Goal: Information Seeking & Learning: Find contact information

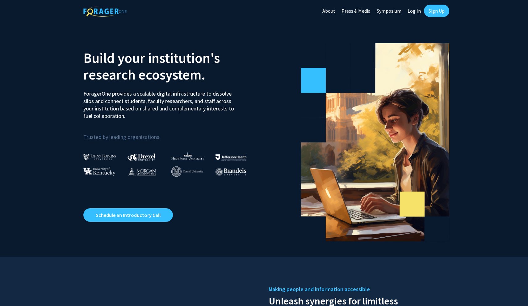
click at [435, 12] on link "Sign Up" at bounding box center [436, 11] width 25 height 12
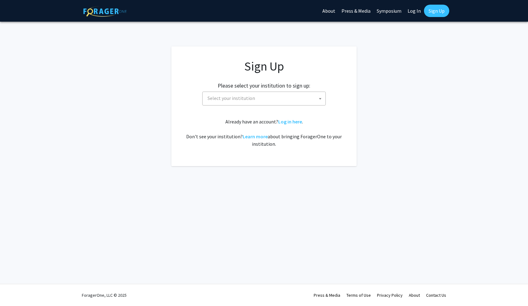
click at [239, 99] on span "Select your institution" at bounding box center [232, 98] width 48 height 6
type input "university of mi"
select select "33"
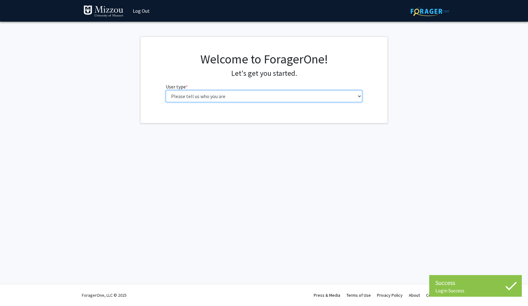
select select "1: undergrad"
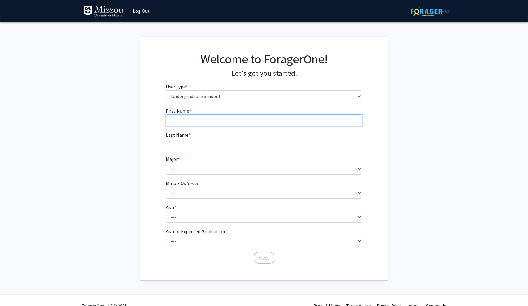
click at [255, 115] on input "First Name * required" at bounding box center [264, 120] width 197 height 12
type input "Gabrielle"
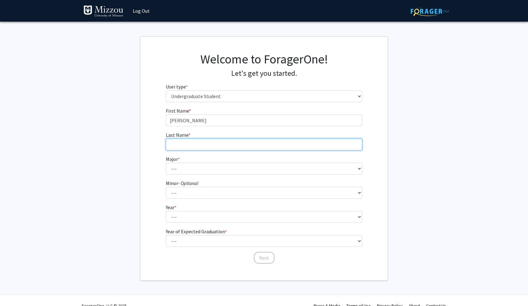
click at [235, 143] on input "Last Name * required" at bounding box center [264, 144] width 197 height 12
type input "Ploche"
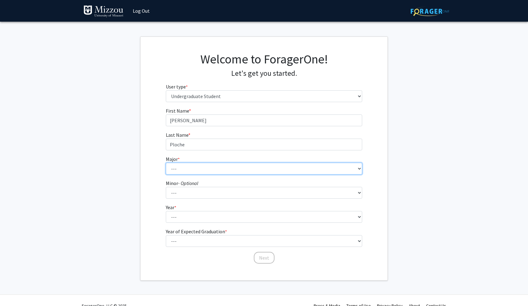
select select "135: 2628"
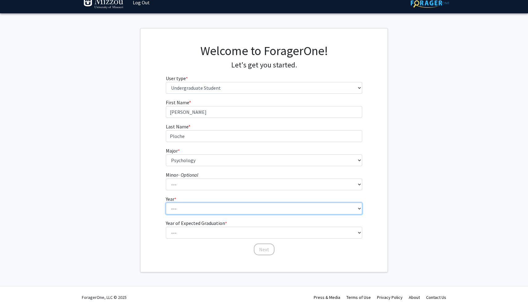
select select "2: sophomore"
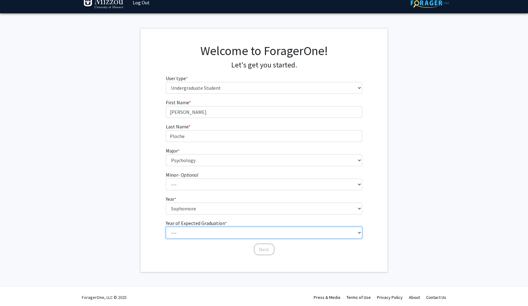
select select "4: 2028"
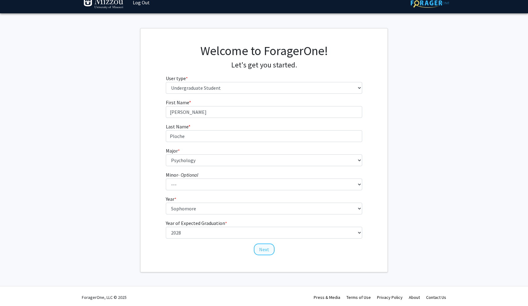
click at [267, 249] on button "Next" at bounding box center [264, 249] width 21 height 12
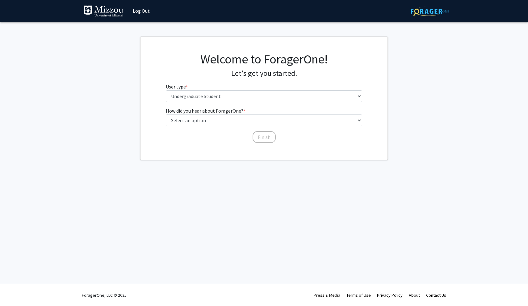
scroll to position [0, 0]
select select "2: faculty_recommendation"
click at [270, 137] on button "Finish" at bounding box center [264, 137] width 23 height 12
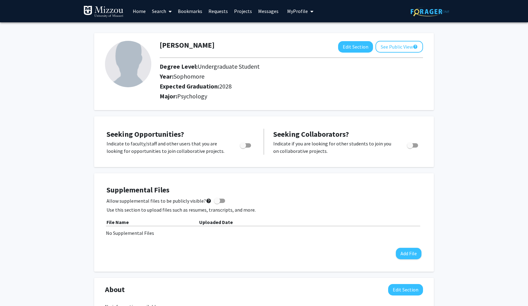
click at [239, 12] on link "Projects" at bounding box center [243, 11] width 24 height 22
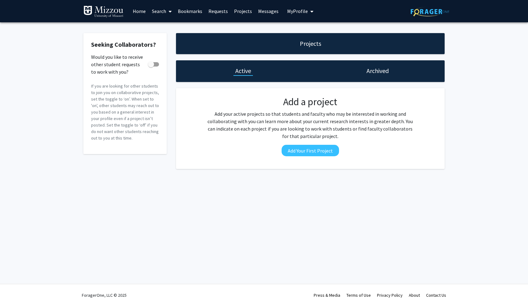
click at [143, 9] on link "Home" at bounding box center [139, 11] width 19 height 22
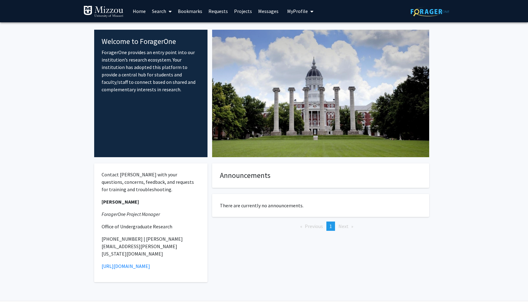
click at [159, 11] on link "Search" at bounding box center [162, 11] width 26 height 22
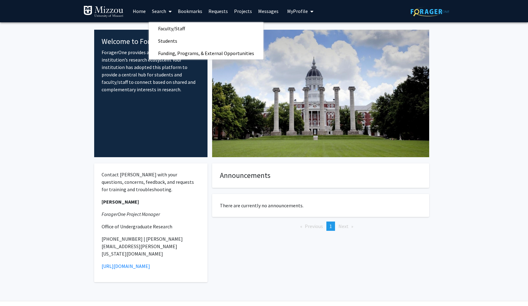
click at [179, 10] on link "Bookmarks" at bounding box center [190, 11] width 31 height 22
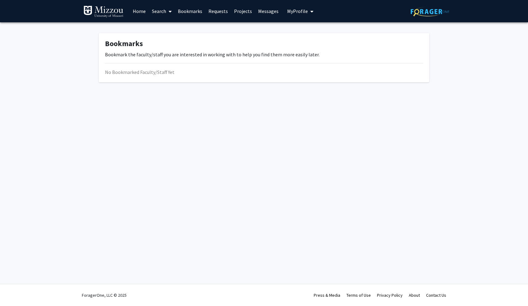
click at [216, 7] on link "Requests" at bounding box center [218, 11] width 26 height 22
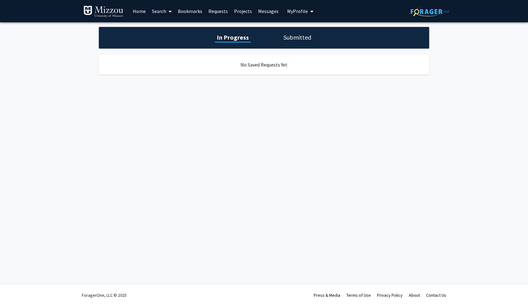
click at [120, 15] on img at bounding box center [103, 12] width 40 height 12
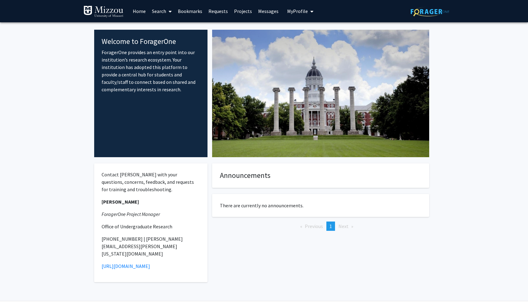
click at [156, 12] on link "Search" at bounding box center [162, 11] width 26 height 22
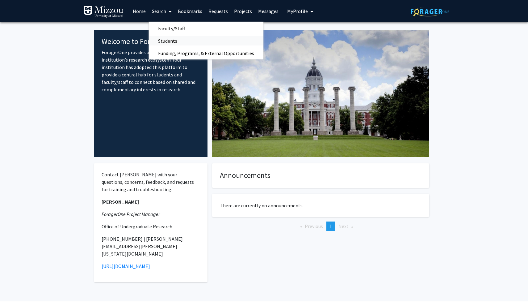
click at [179, 40] on span "Students" at bounding box center [168, 41] width 38 height 12
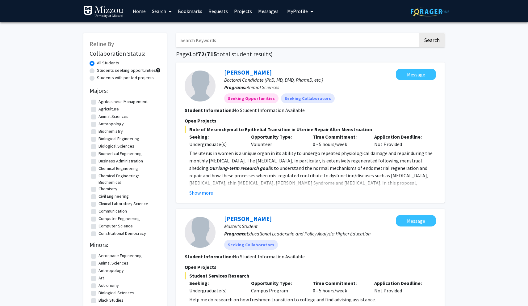
click at [160, 15] on link "Search" at bounding box center [162, 11] width 26 height 22
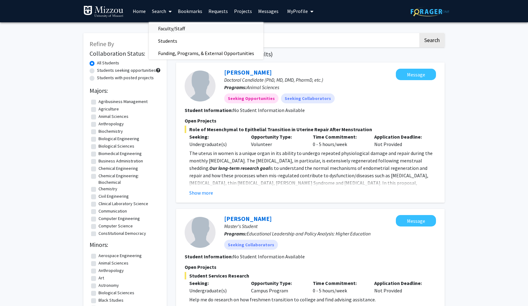
click at [164, 30] on span "Faculty/Staff" at bounding box center [171, 28] width 45 height 12
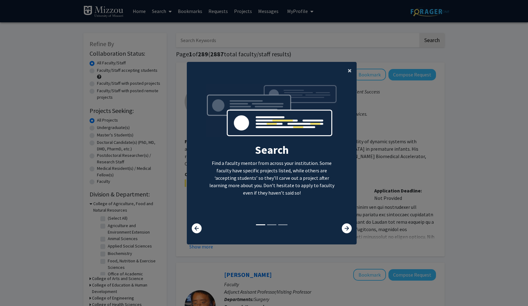
click at [346, 70] on button "×" at bounding box center [350, 70] width 14 height 17
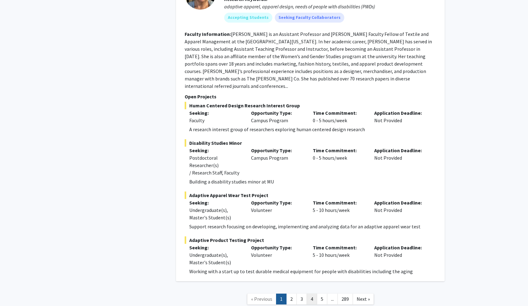
scroll to position [2728, 0]
click at [290, 293] on link "2" at bounding box center [291, 298] width 11 height 11
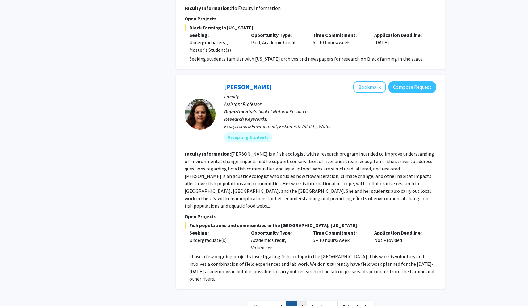
scroll to position [1912, 0]
click at [304, 301] on link "3" at bounding box center [302, 306] width 11 height 11
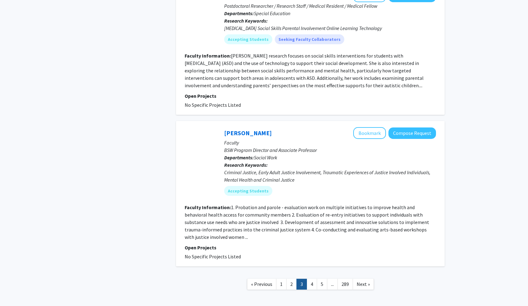
scroll to position [1252, 0]
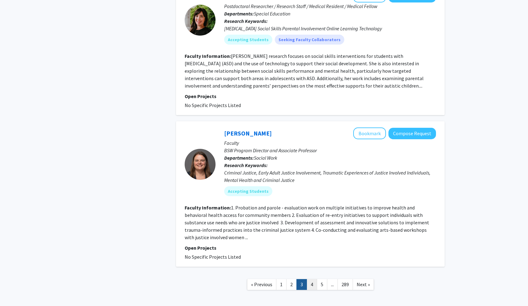
click at [309, 279] on link "4" at bounding box center [312, 284] width 11 height 11
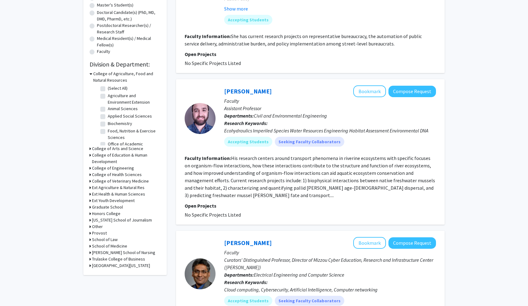
scroll to position [11, 0]
click at [119, 179] on h3 "College of Veterinary Medicine" at bounding box center [120, 181] width 57 height 6
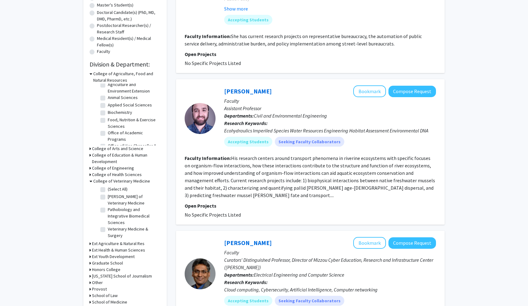
click at [119, 176] on h3 "College of Health Sciences" at bounding box center [117, 174] width 50 height 6
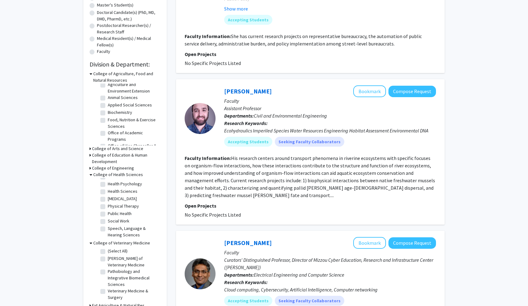
scroll to position [27, 0]
click at [124, 213] on label "Public Health" at bounding box center [120, 213] width 24 height 6
click at [112, 213] on input "Public Health" at bounding box center [110, 212] width 4 height 4
checkbox input "true"
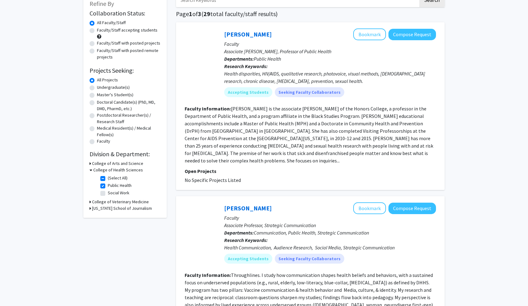
scroll to position [40, 0]
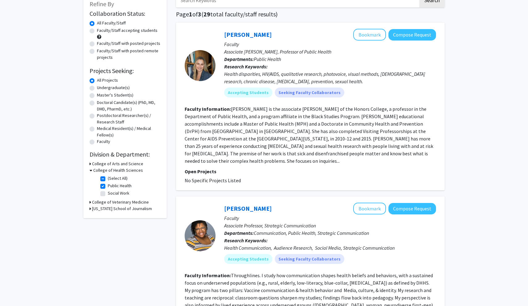
click at [110, 91] on label "Undergraduate(s)" at bounding box center [113, 87] width 33 height 6
click at [101, 88] on input "Undergraduate(s)" at bounding box center [99, 86] width 4 height 4
radio input "true"
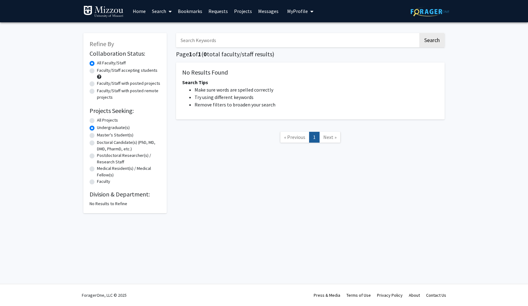
click at [107, 64] on label "All Faculty/Staff" at bounding box center [111, 63] width 29 height 6
click at [101, 64] on input "All Faculty/Staff" at bounding box center [99, 62] width 4 height 4
click at [103, 121] on label "All Projects" at bounding box center [107, 120] width 21 height 6
click at [101, 121] on input "All Projects" at bounding box center [99, 119] width 4 height 4
radio input "true"
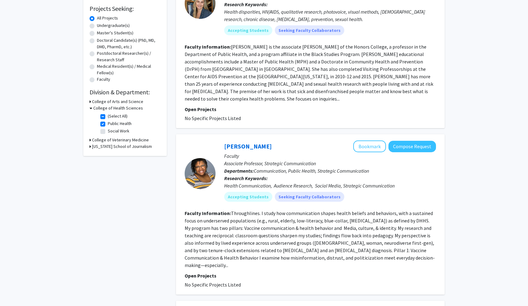
scroll to position [39, 0]
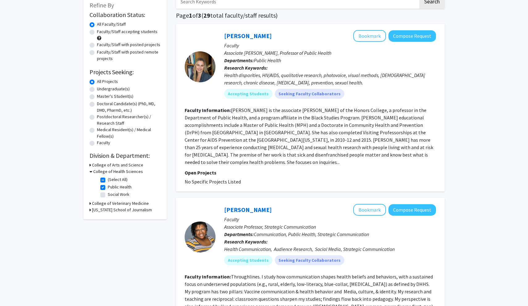
click at [121, 188] on label "Public Health" at bounding box center [120, 186] width 24 height 6
click at [112, 188] on input "Public Health" at bounding box center [110, 185] width 4 height 4
checkbox input "false"
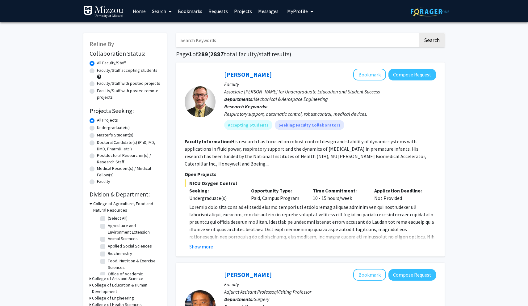
click at [116, 128] on label "Undergraduate(s)" at bounding box center [113, 127] width 33 height 6
click at [101, 128] on input "Undergraduate(s)" at bounding box center [99, 126] width 4 height 4
radio input "true"
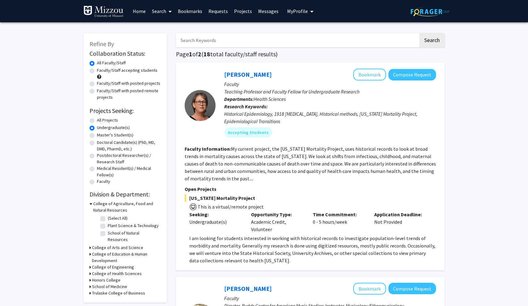
click at [103, 122] on label "All Projects" at bounding box center [107, 120] width 21 height 6
click at [101, 121] on input "All Projects" at bounding box center [99, 119] width 4 height 4
radio input "true"
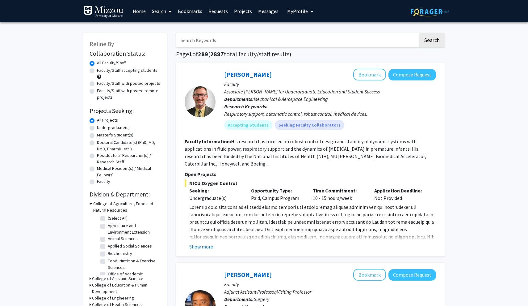
click at [104, 128] on label "Undergraduate(s)" at bounding box center [113, 127] width 33 height 6
click at [101, 128] on input "Undergraduate(s)" at bounding box center [99, 126] width 4 height 4
radio input "true"
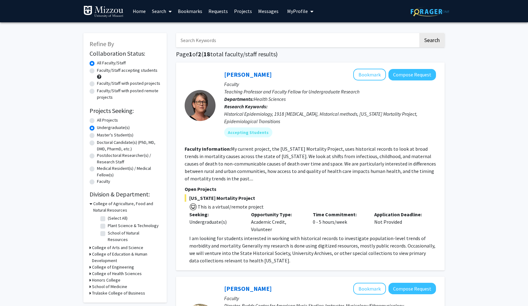
click at [103, 121] on label "All Projects" at bounding box center [107, 120] width 21 height 6
click at [101, 121] on input "All Projects" at bounding box center [99, 119] width 4 height 4
radio input "true"
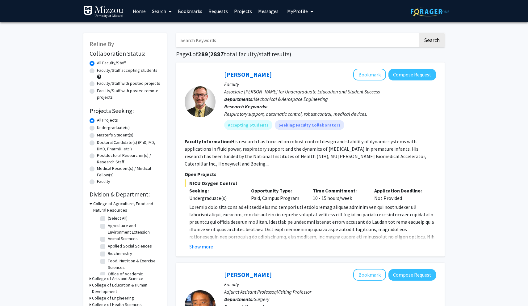
click at [112, 125] on label "Undergraduate(s)" at bounding box center [113, 127] width 33 height 6
click at [101, 125] on input "Undergraduate(s)" at bounding box center [99, 126] width 4 height 4
radio input "true"
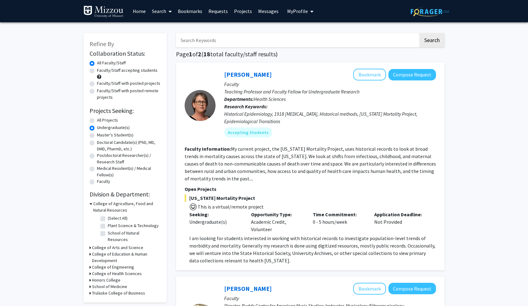
click at [110, 120] on label "All Projects" at bounding box center [107, 120] width 21 height 6
click at [101, 120] on input "All Projects" at bounding box center [99, 119] width 4 height 4
radio input "true"
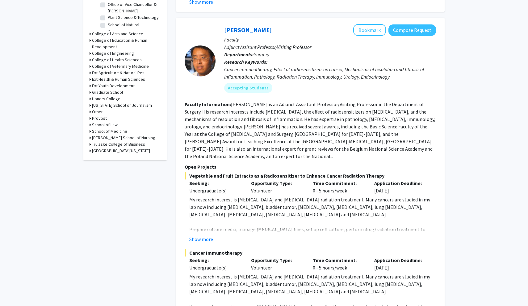
scroll to position [244, 0]
click at [107, 89] on h3 "Ext Youth Development" at bounding box center [113, 86] width 43 height 6
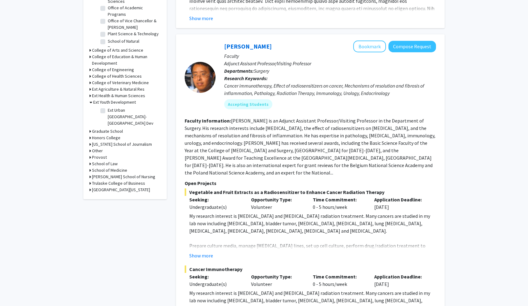
scroll to position [228, 0]
click at [117, 79] on h3 "College of Health Sciences" at bounding box center [117, 76] width 50 height 6
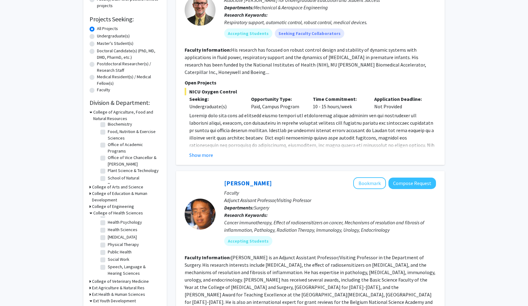
scroll to position [77, 0]
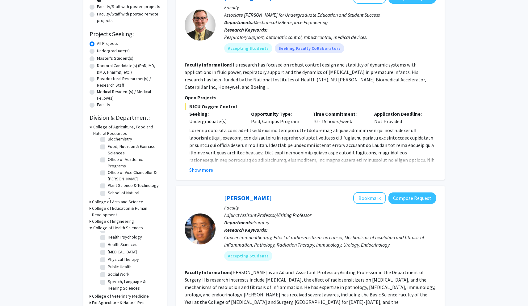
click at [114, 128] on h3 "College of Agriculture, Food and Natural Resources" at bounding box center [126, 130] width 67 height 13
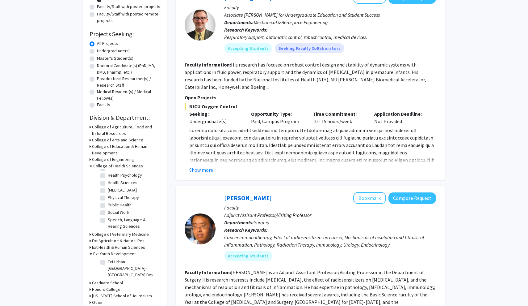
click at [123, 139] on h3 "College of Arts and Science" at bounding box center [117, 140] width 51 height 6
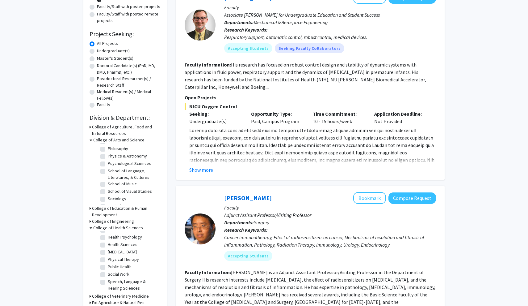
scroll to position [152, 0]
click at [118, 162] on label "Psychological Sciences" at bounding box center [130, 163] width 44 height 6
click at [112, 162] on input "Psychological Sciences" at bounding box center [110, 162] width 4 height 4
checkbox input "true"
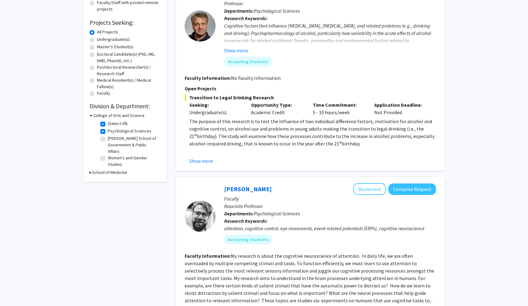
scroll to position [90, 0]
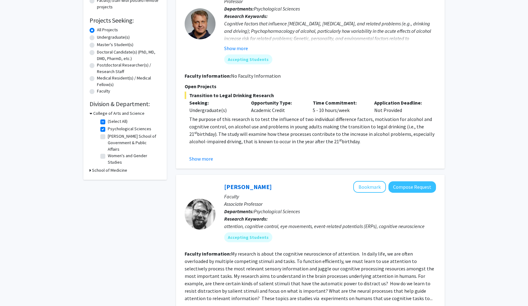
click at [115, 167] on h3 "School of Medicine" at bounding box center [109, 170] width 35 height 6
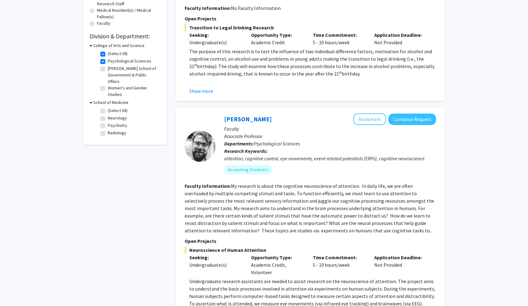
scroll to position [161, 0]
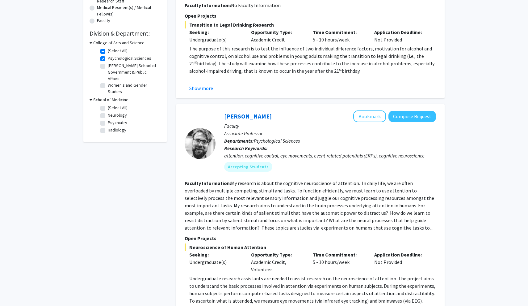
click at [120, 113] on fg-checkbox "Neurology Neurology" at bounding box center [129, 115] width 59 height 7
click at [120, 119] on label "Psychiatry" at bounding box center [117, 122] width 19 height 6
click at [112, 119] on input "Psychiatry" at bounding box center [110, 121] width 4 height 4
checkbox input "true"
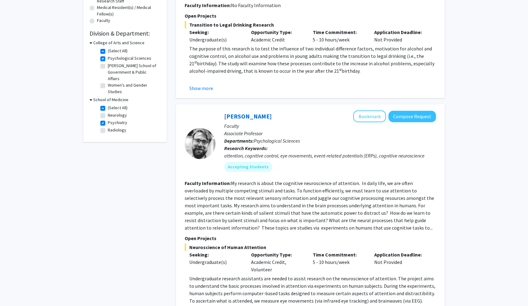
checkbox input "true"
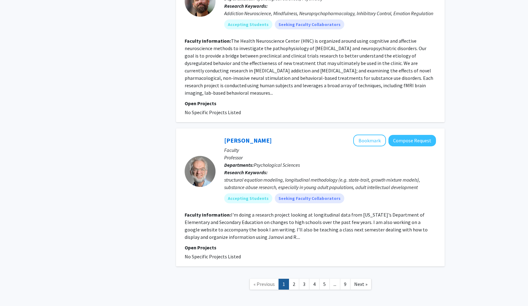
scroll to position [1561, 0]
click at [296, 279] on link "2" at bounding box center [294, 284] width 11 height 11
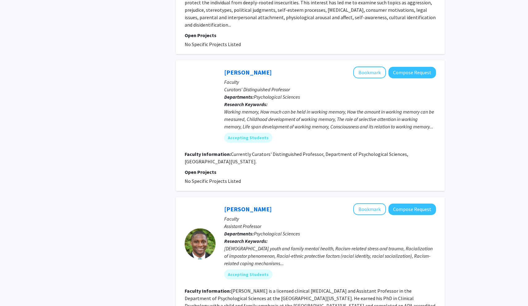
scroll to position [734, 0]
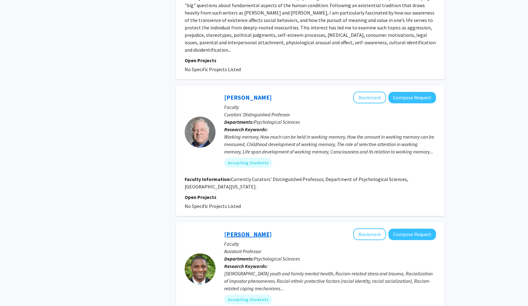
click at [238, 230] on link "Donte Bernard" at bounding box center [248, 234] width 48 height 8
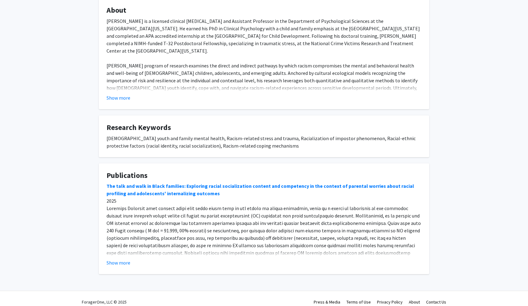
scroll to position [136, 0]
click at [117, 259] on button "Show more" at bounding box center [119, 262] width 24 height 7
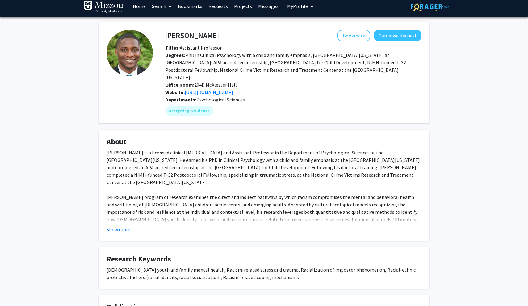
scroll to position [5, 0]
